Goal: Communication & Community: Connect with others

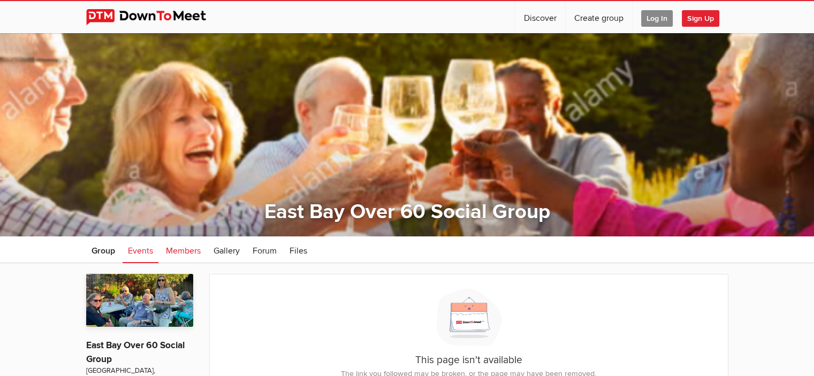
click at [188, 254] on span "Members" at bounding box center [183, 251] width 35 height 11
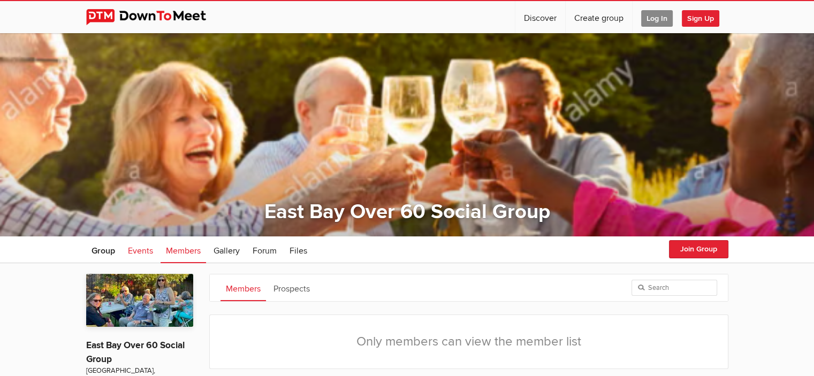
click at [142, 254] on span "Events" at bounding box center [140, 251] width 25 height 11
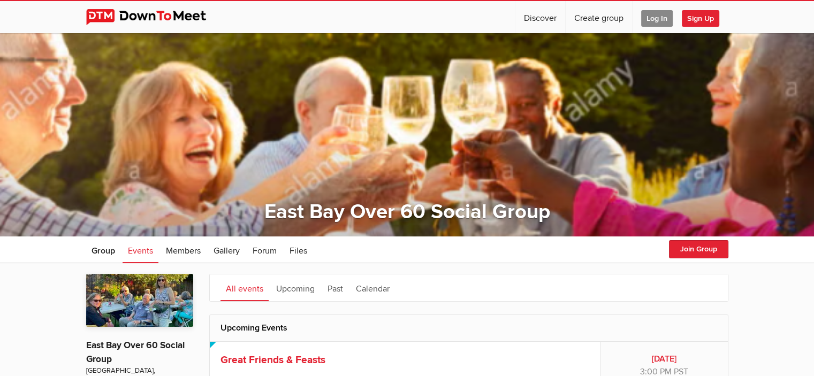
click at [654, 13] on span "Log In" at bounding box center [657, 18] width 32 height 17
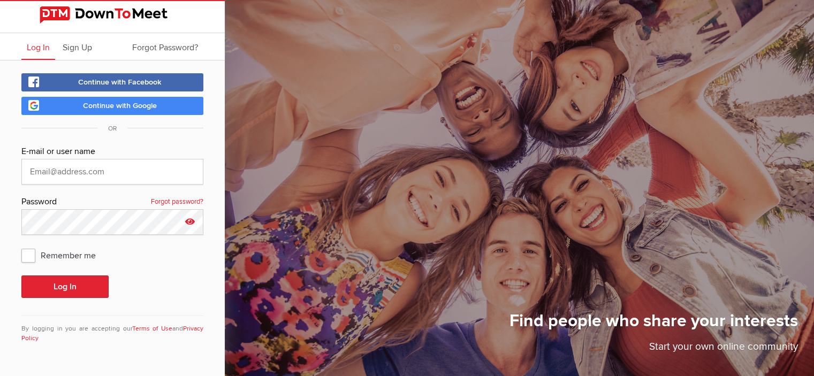
click at [189, 220] on icon at bounding box center [190, 221] width 16 height 25
click at [98, 220] on input "Stonejam#10" at bounding box center [112, 222] width 182 height 26
type input "S"
click at [98, 105] on span "Continue with Google" at bounding box center [120, 105] width 74 height 9
click at [100, 104] on span "Continue with Google" at bounding box center [120, 105] width 74 height 9
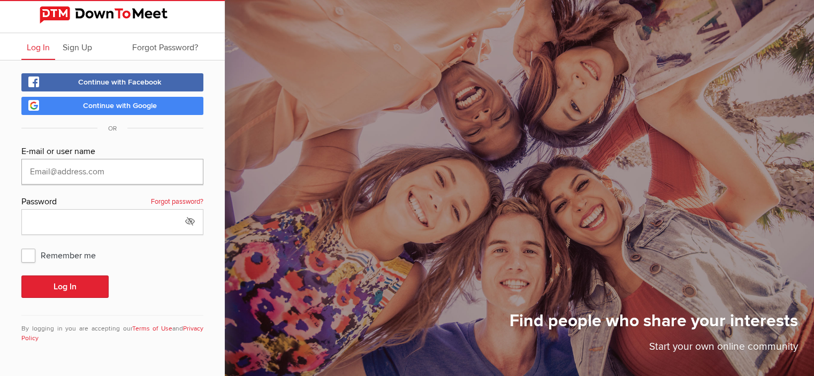
click at [132, 170] on input "text" at bounding box center [112, 172] width 182 height 26
click at [118, 173] on input "text" at bounding box center [112, 172] width 182 height 26
click at [70, 172] on input "text" at bounding box center [112, 172] width 182 height 26
type input "[EMAIL_ADDRESS][DOMAIN_NAME]"
click at [70, 222] on input "text" at bounding box center [112, 222] width 182 height 26
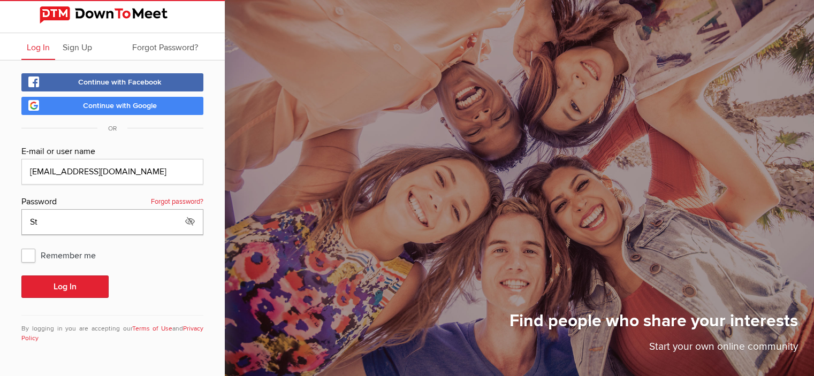
type input "S"
click at [191, 218] on icon at bounding box center [190, 221] width 16 height 25
click at [188, 220] on icon at bounding box center [190, 221] width 16 height 25
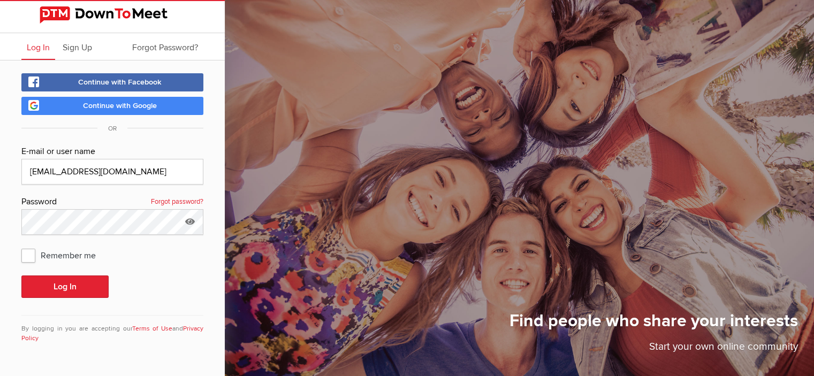
click at [27, 253] on span "Remember me" at bounding box center [63, 255] width 85 height 19
click at [21, 246] on input "Remember me" at bounding box center [21, 245] width 1 height 1
checkbox input "true"
click at [71, 285] on button "Log In" at bounding box center [64, 287] width 87 height 22
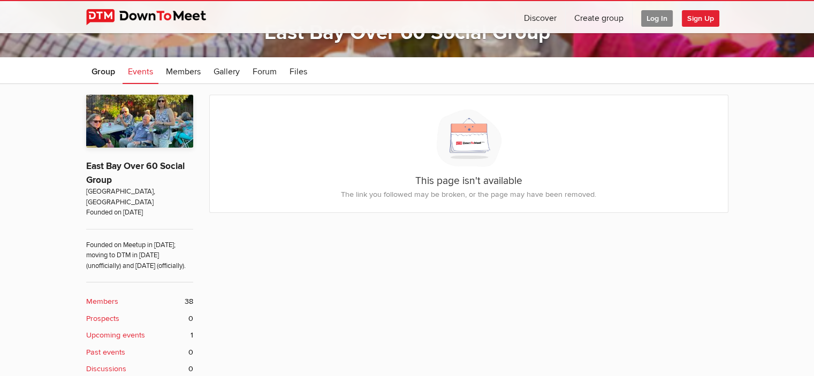
scroll to position [158, 0]
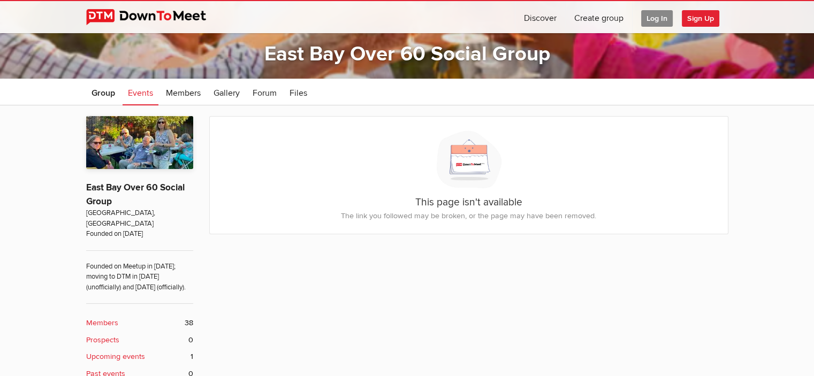
click at [97, 321] on b "Members" at bounding box center [102, 323] width 32 height 12
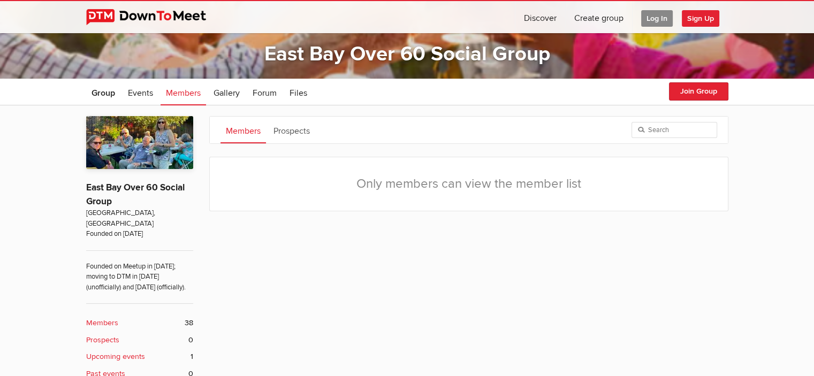
scroll to position [237, 0]
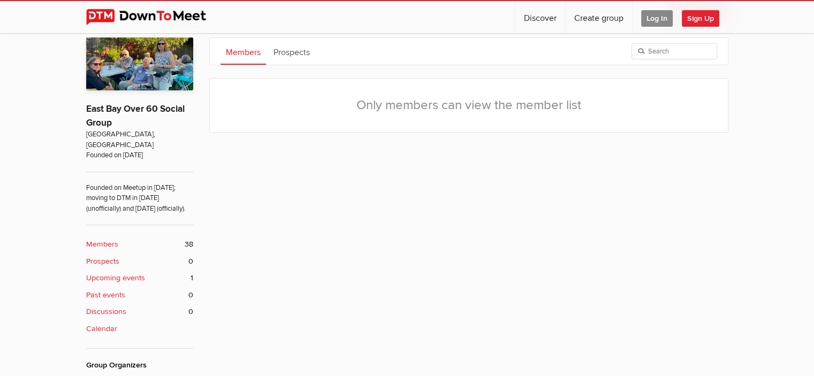
click at [810, 34] on div "Members Prospects Only members can view the member list About the Group East Ba…" at bounding box center [407, 257] width 814 height 461
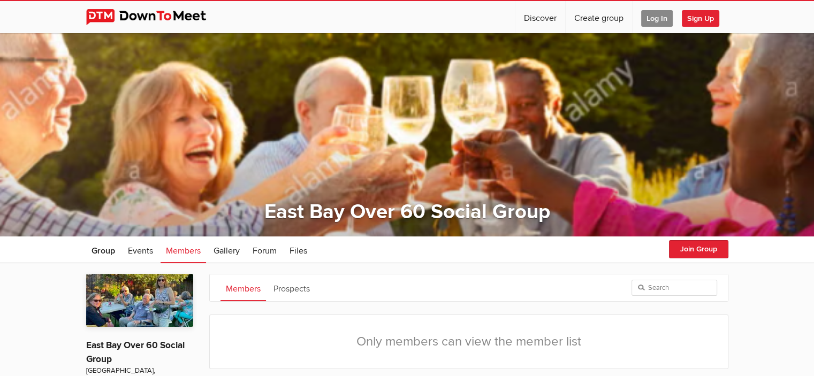
click at [654, 16] on span "Log In" at bounding box center [657, 18] width 32 height 17
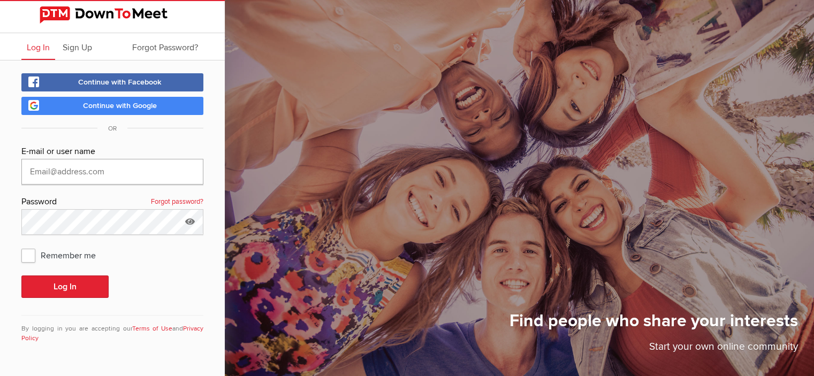
type input "[EMAIL_ADDRESS][DOMAIN_NAME]"
click at [188, 217] on icon at bounding box center [190, 221] width 16 height 25
click at [189, 219] on icon at bounding box center [190, 221] width 16 height 25
click at [52, 282] on button "Log In" at bounding box center [64, 287] width 87 height 22
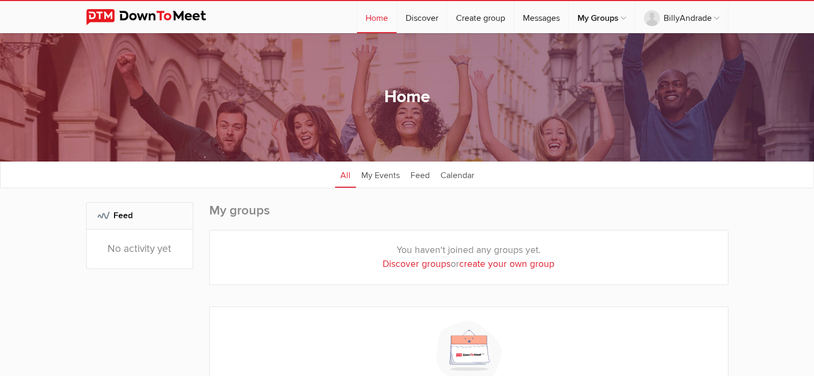
click at [666, 241] on div "You haven't joined any groups yet. Discover groups or create your own group" at bounding box center [469, 258] width 518 height 54
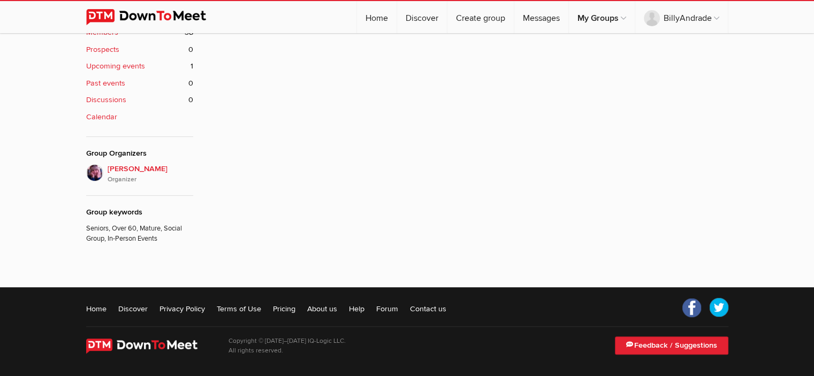
scroll to position [119, 0]
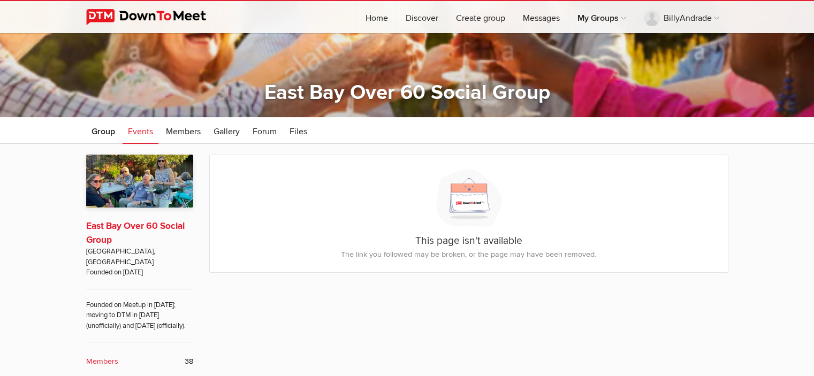
click at [120, 226] on link "East Bay Over 60 Social Group" at bounding box center [135, 233] width 98 height 25
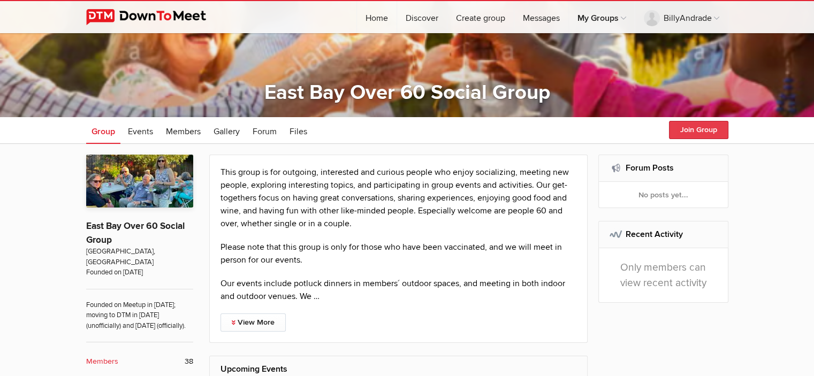
click at [693, 128] on button "Join Group" at bounding box center [698, 130] width 59 height 18
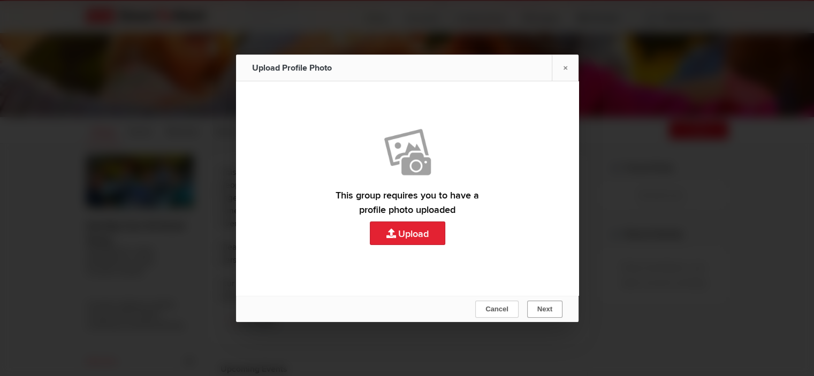
click at [546, 310] on span "Next" at bounding box center [544, 309] width 15 height 8
click at [564, 68] on link "×" at bounding box center [565, 68] width 27 height 26
